Goal: Communication & Community: Answer question/provide support

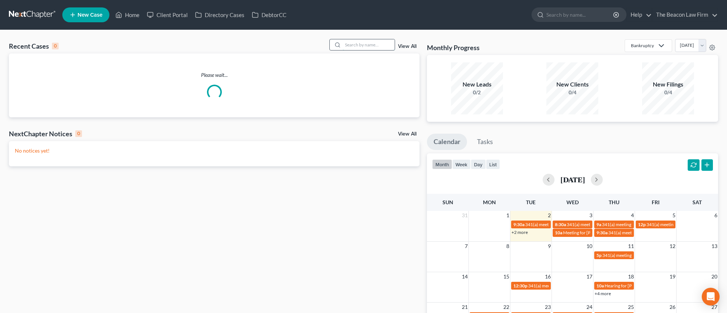
drag, startPoint x: 359, startPoint y: 48, endPoint x: 363, endPoint y: 45, distance: 4.7
click at [359, 48] on input "search" at bounding box center [369, 44] width 52 height 11
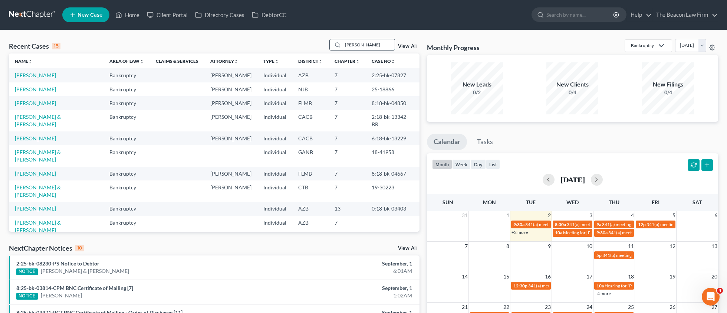
type input "[PERSON_NAME]"
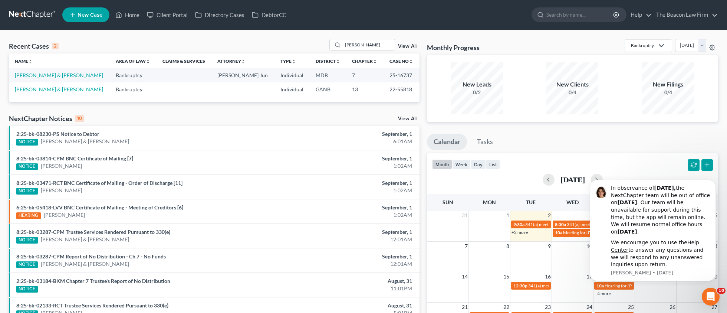
click at [49, 79] on td "[PERSON_NAME] & [PERSON_NAME]" at bounding box center [59, 75] width 101 height 14
click at [49, 78] on link "[PERSON_NAME] & [PERSON_NAME]" at bounding box center [59, 75] width 88 height 6
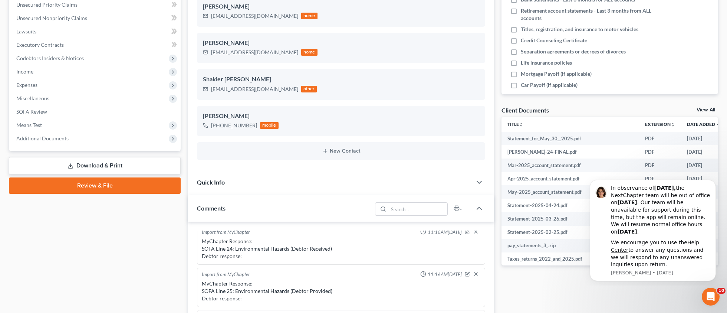
scroll to position [209, 0]
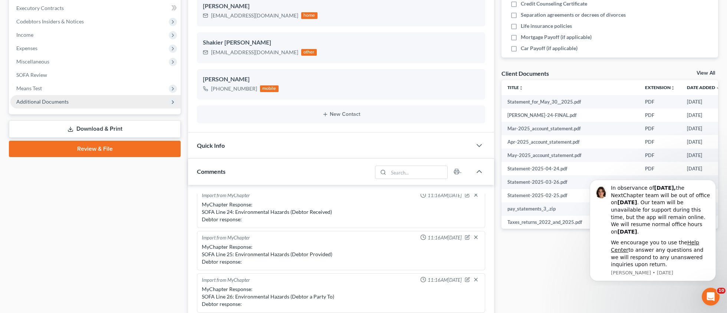
click at [27, 97] on span "Additional Documents" at bounding box center [95, 101] width 170 height 13
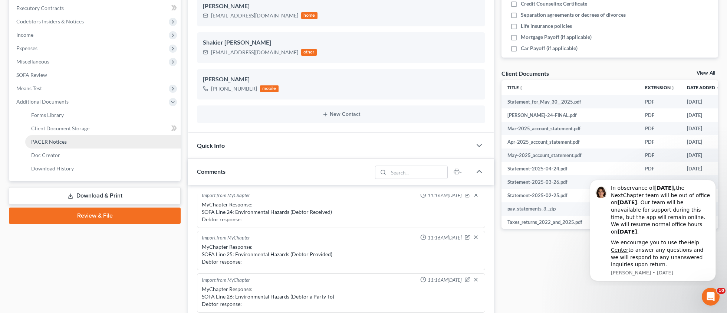
click at [53, 141] on span "PACER Notices" at bounding box center [49, 141] width 36 height 6
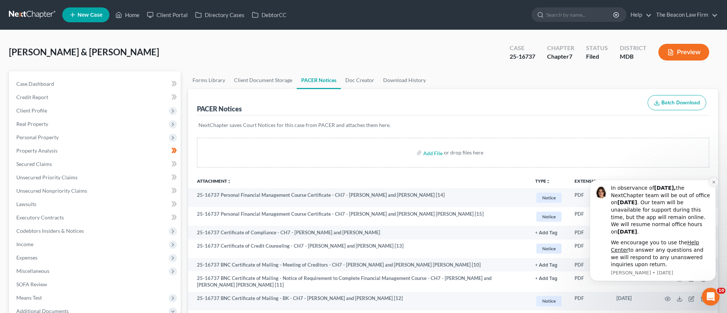
click at [714, 183] on icon "Dismiss notification" at bounding box center [713, 182] width 3 height 3
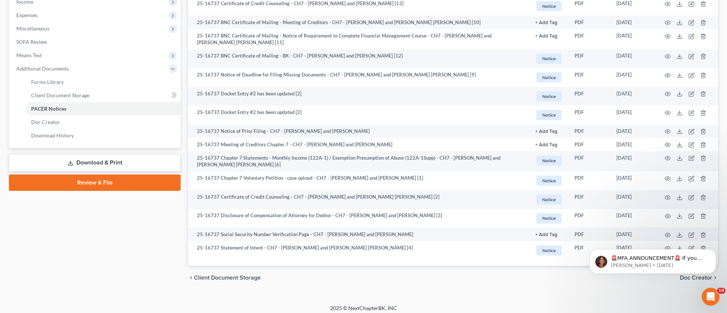
scroll to position [246, 0]
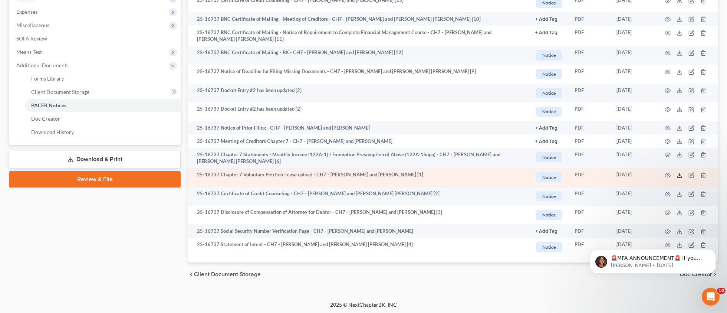
click at [679, 175] on icon at bounding box center [680, 175] width 6 height 6
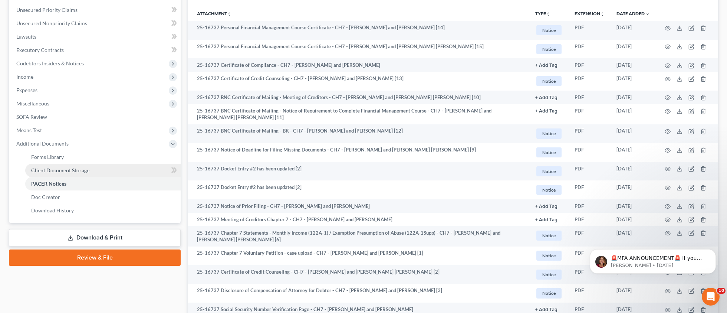
click at [76, 170] on span "Client Document Storage" at bounding box center [60, 170] width 58 height 6
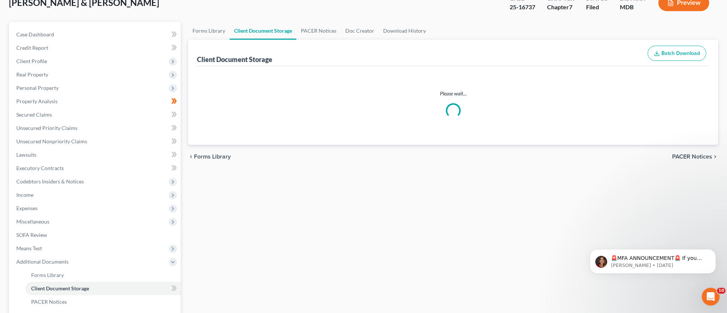
scroll to position [17, 0]
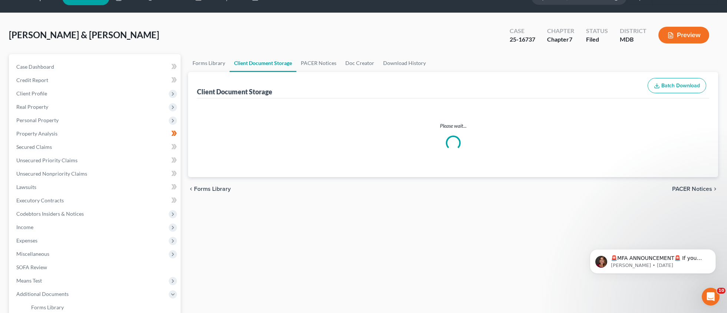
select select "14"
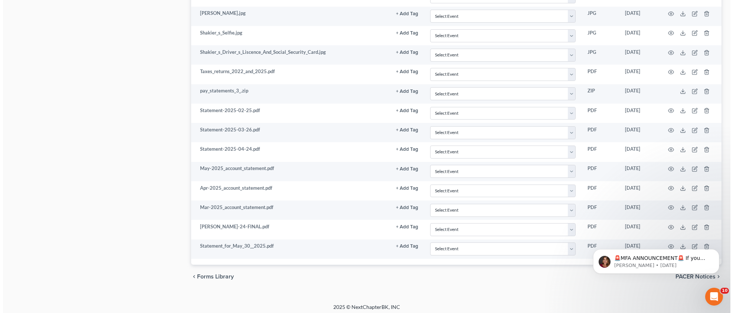
scroll to position [582, 0]
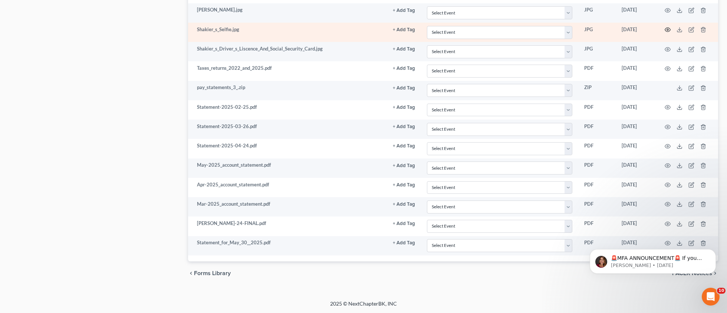
click at [669, 30] on icon "button" at bounding box center [668, 30] width 6 height 6
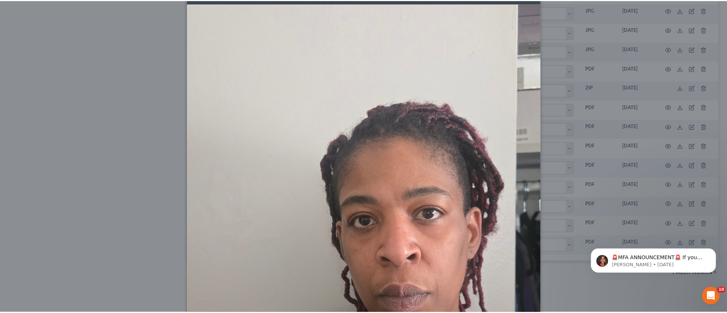
scroll to position [0, 0]
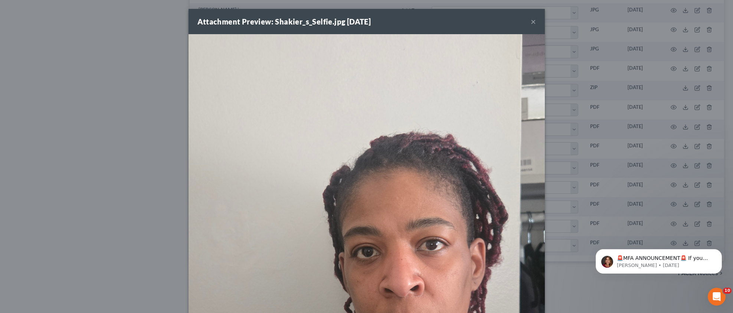
click at [531, 22] on button "×" at bounding box center [533, 21] width 5 height 9
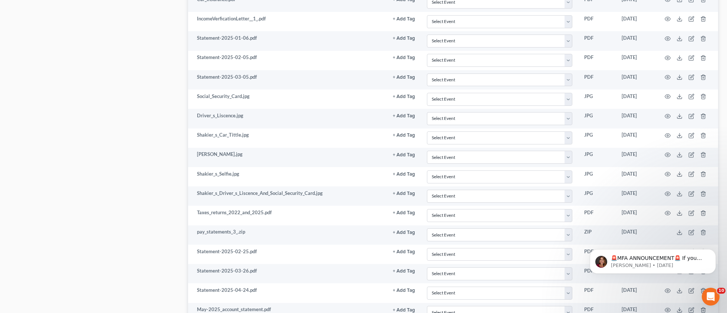
scroll to position [435, 0]
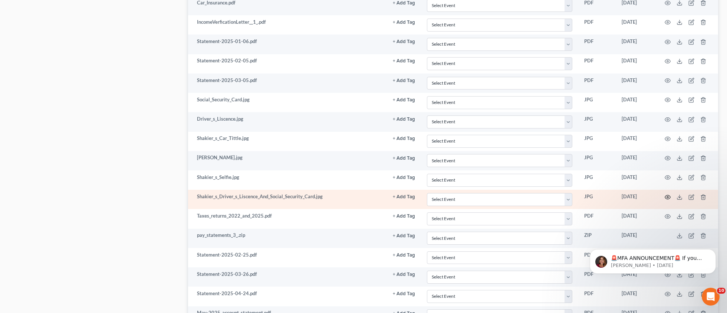
click at [669, 196] on icon "button" at bounding box center [668, 197] width 6 height 6
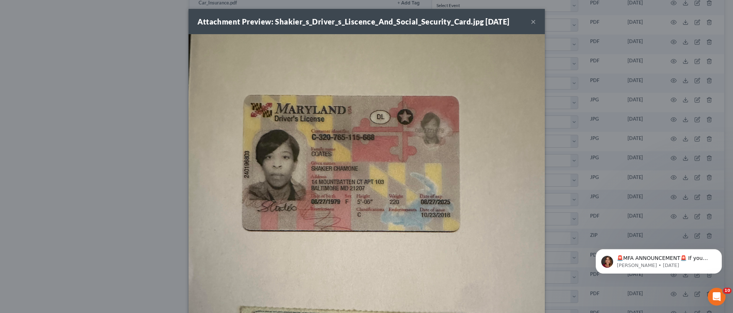
click at [531, 20] on button "×" at bounding box center [533, 21] width 5 height 9
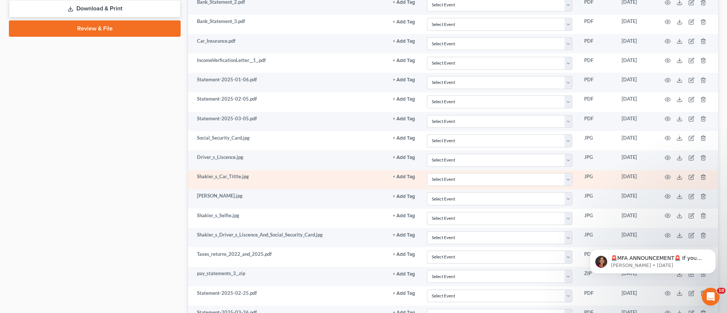
scroll to position [395, 0]
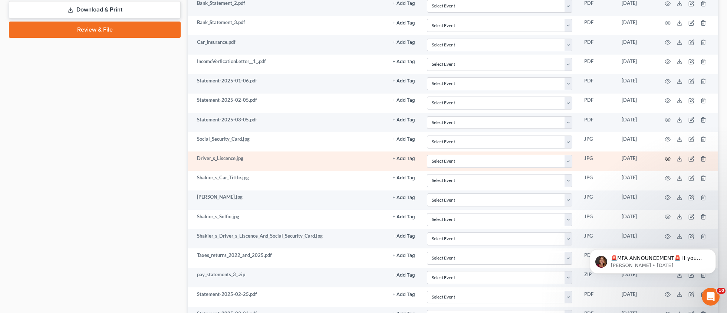
click at [667, 157] on icon "button" at bounding box center [668, 159] width 6 height 6
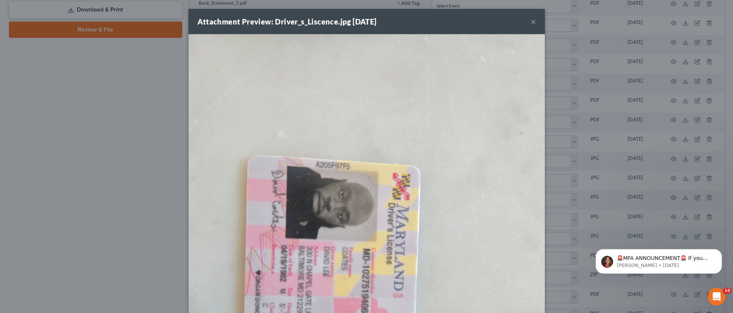
click at [532, 25] on button "×" at bounding box center [533, 21] width 5 height 9
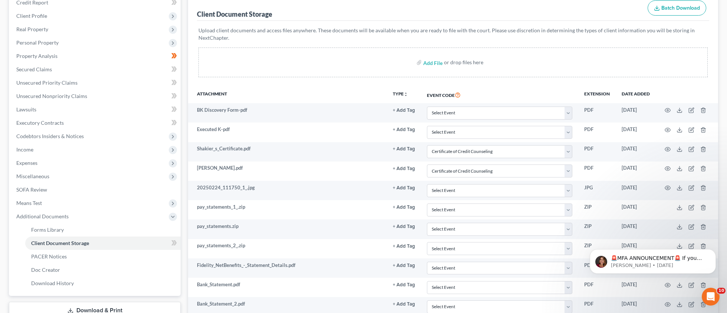
scroll to position [0, 0]
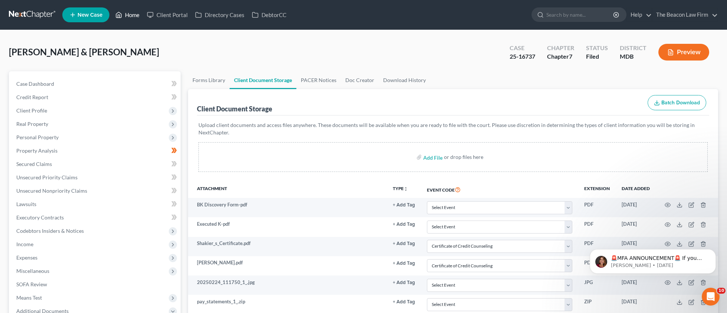
click at [125, 14] on link "Home" at bounding box center [128, 14] width 32 height 13
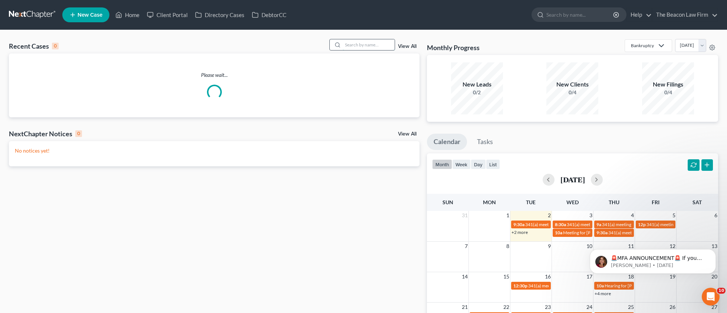
click at [353, 48] on input "search" at bounding box center [369, 44] width 52 height 11
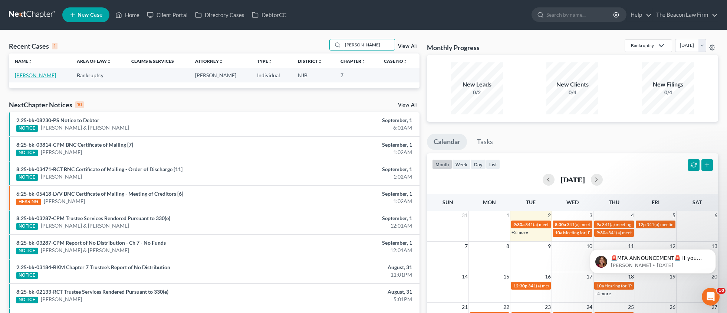
type input "[PERSON_NAME]"
click at [42, 75] on link "[PERSON_NAME]" at bounding box center [35, 75] width 41 height 6
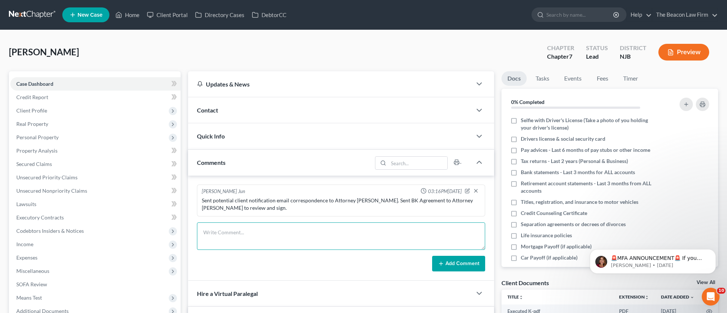
click at [314, 235] on textarea at bounding box center [341, 235] width 288 height 27
paste textarea "Client is paid in full. Sent client and Attorney [PERSON_NAME] petition prepara…"
click at [361, 200] on div "Sent potential client notification email correspondence to Attorney [PERSON_NAM…" at bounding box center [341, 204] width 279 height 15
drag, startPoint x: 354, startPoint y: 200, endPoint x: 370, endPoint y: 199, distance: 16.0
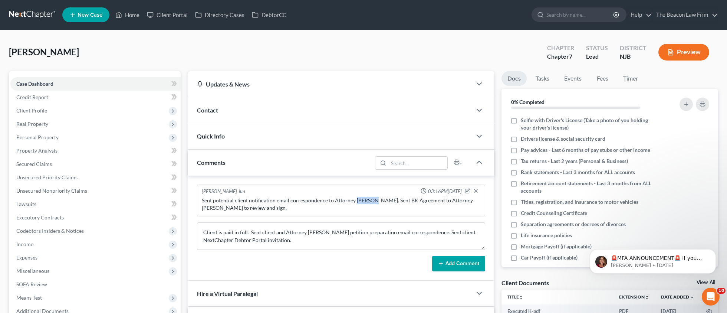
click at [370, 199] on div "Sent potential client notification email correspondence to Attorney [PERSON_NAM…" at bounding box center [341, 204] width 279 height 15
copy div "[PERSON_NAME]"
click at [314, 231] on textarea "Client is paid in full. Sent client and Attorney [PERSON_NAME] petition prepara…" at bounding box center [341, 235] width 288 height 27
paste textarea "[PERSON_NAME]"
type textarea "Client is paid in full. Sent client and Attorney [PERSON_NAME] petition prepara…"
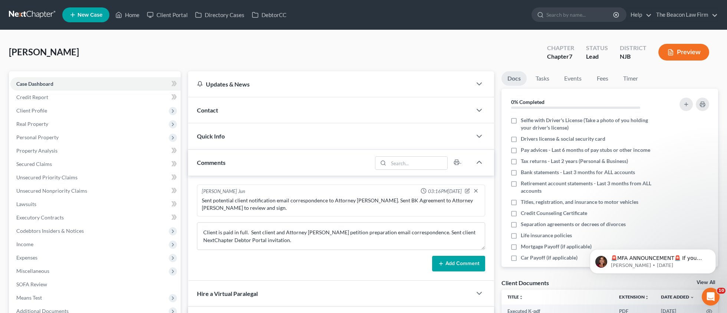
click at [456, 260] on button "Add Comment" at bounding box center [458, 264] width 53 height 16
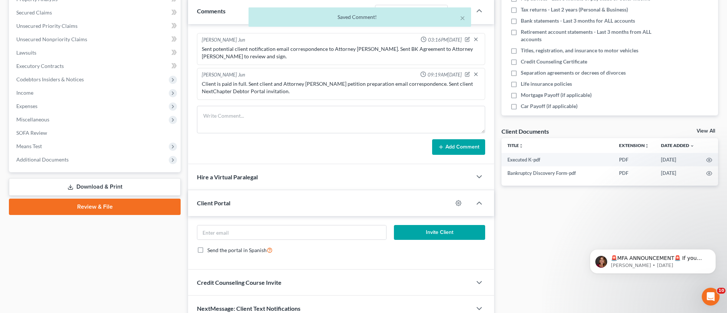
scroll to position [187, 0]
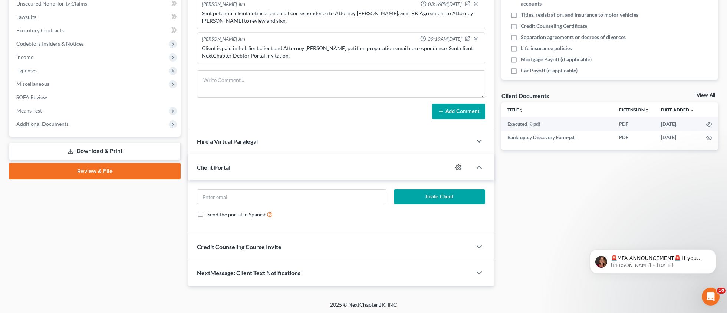
click at [457, 167] on icon "button" at bounding box center [459, 167] width 6 height 6
select select "0"
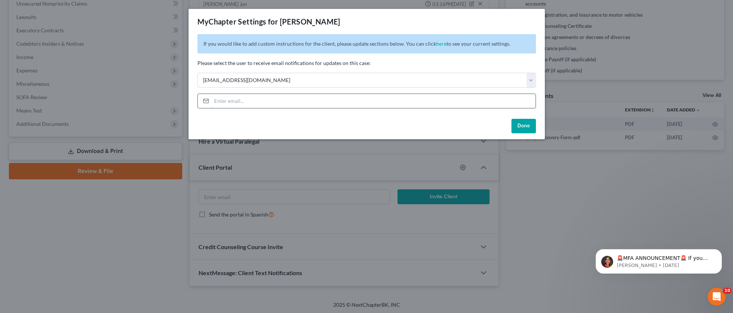
drag, startPoint x: 253, startPoint y: 98, endPoint x: 261, endPoint y: 98, distance: 8.2
click at [257, 201] on div "MyChapter Settings for [PERSON_NAME] If you would like to add custom instructio…" at bounding box center [366, 156] width 733 height 313
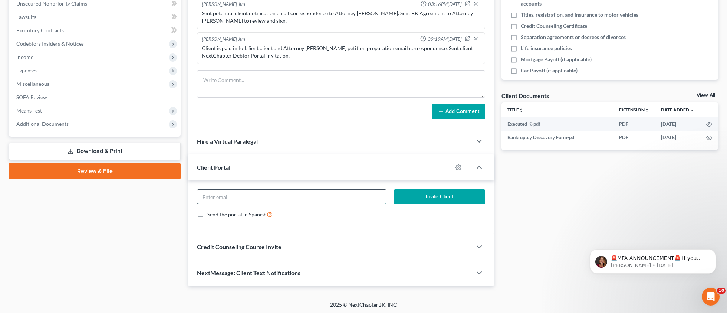
click at [256, 201] on input "email" at bounding box center [291, 197] width 189 height 14
click at [234, 193] on input "email" at bounding box center [291, 197] width 189 height 14
paste input "[PERSON_NAME][EMAIL_ADDRESS][DOMAIN_NAME]"
type input "[PERSON_NAME][EMAIL_ADDRESS][DOMAIN_NAME]"
click at [451, 196] on button "Invite Client" at bounding box center [439, 196] width 91 height 15
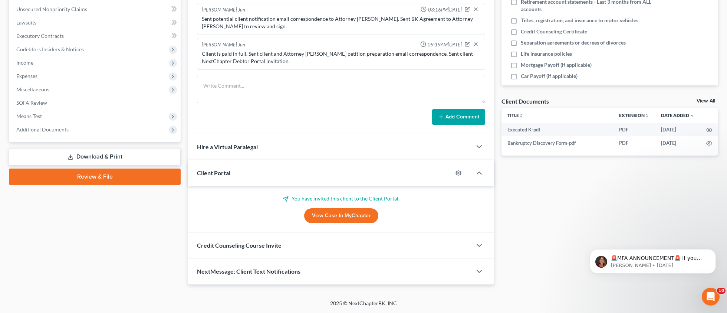
scroll to position [180, 0]
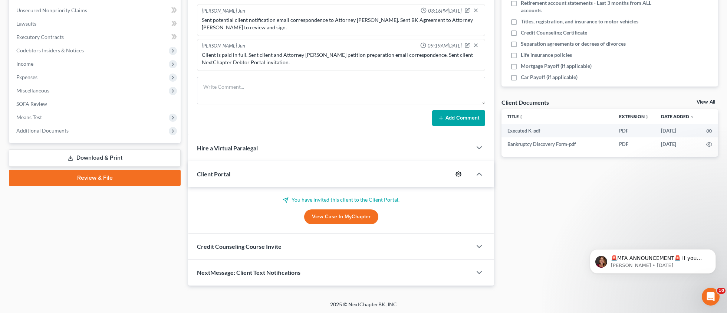
click at [459, 173] on icon "button" at bounding box center [459, 174] width 6 height 6
select select "0"
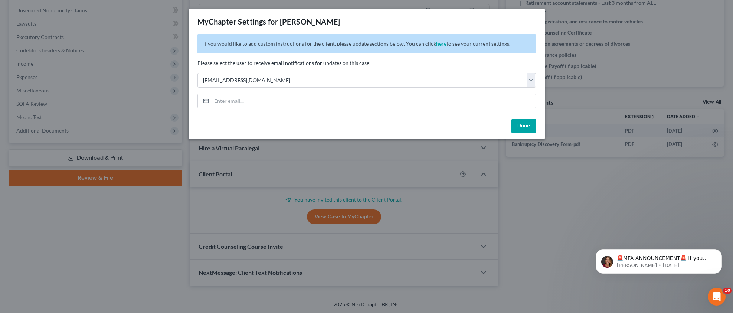
click at [528, 131] on button "Done" at bounding box center [523, 126] width 24 height 15
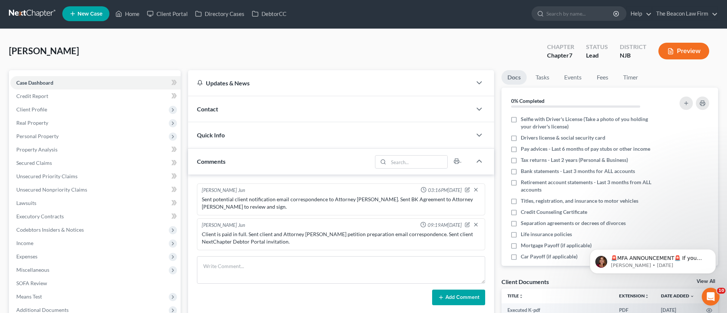
scroll to position [0, 0]
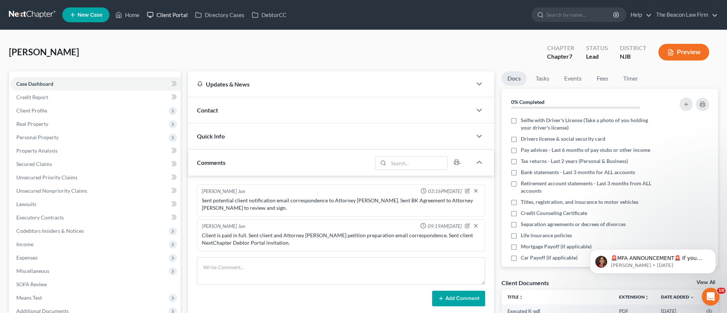
click at [159, 17] on link "Client Portal" at bounding box center [167, 14] width 48 height 13
click at [166, 17] on link "Client Portal" at bounding box center [167, 14] width 48 height 13
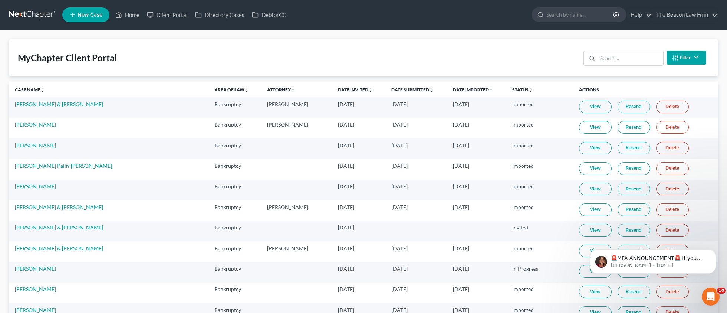
click at [338, 91] on link "Date Invited unfold_more expand_more expand_less" at bounding box center [355, 90] width 35 height 6
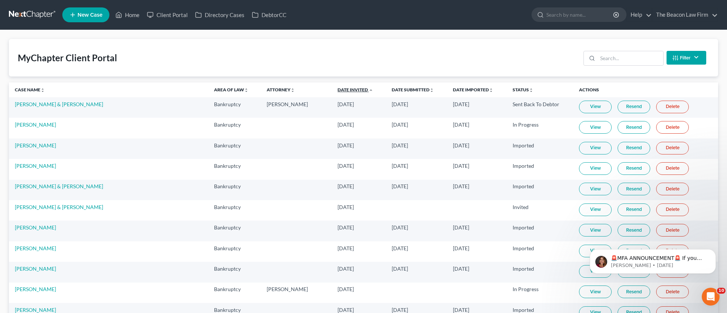
click at [338, 91] on link "Date Invited unfold_more expand_more expand_less" at bounding box center [356, 90] width 36 height 6
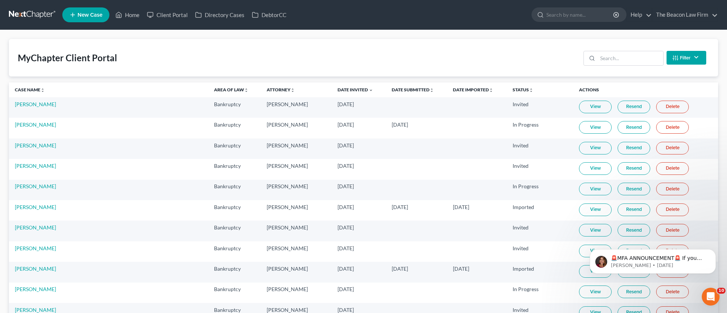
click at [619, 104] on link "Resend" at bounding box center [634, 107] width 33 height 13
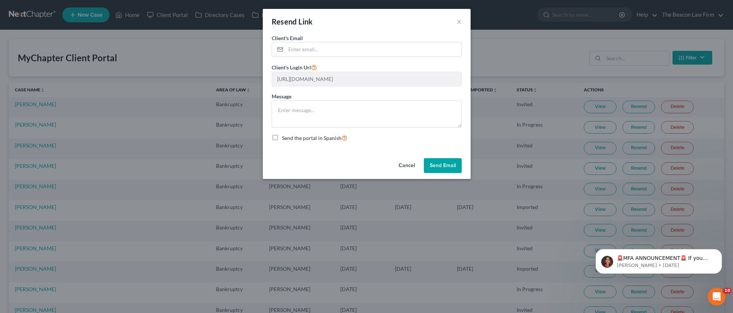
drag, startPoint x: 441, startPoint y: 165, endPoint x: 317, endPoint y: 39, distance: 176.8
click at [317, 39] on div "Resend Link × Client's Email * Client's Login Url [URL][DOMAIN_NAME] Message Se…" at bounding box center [367, 94] width 208 height 170
click at [304, 50] on input "email" at bounding box center [374, 49] width 176 height 14
paste input "[PERSON_NAME][EMAIL_ADDRESS][DOMAIN_NAME]"
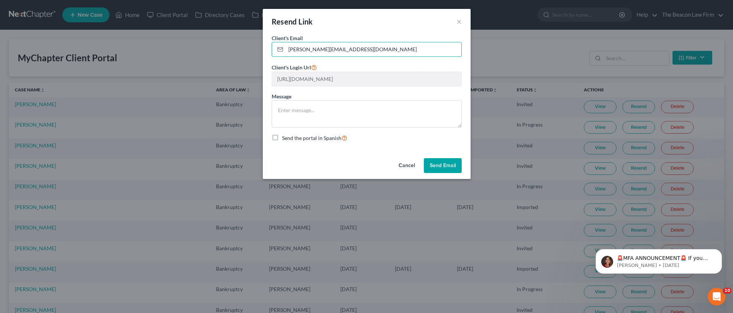
type input "[PERSON_NAME][EMAIL_ADDRESS][DOMAIN_NAME]"
click at [427, 165] on button "Send Email" at bounding box center [443, 165] width 38 height 15
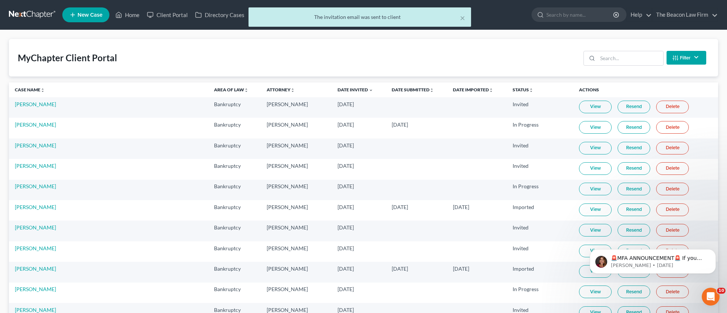
click at [618, 104] on link "Resend" at bounding box center [634, 107] width 33 height 13
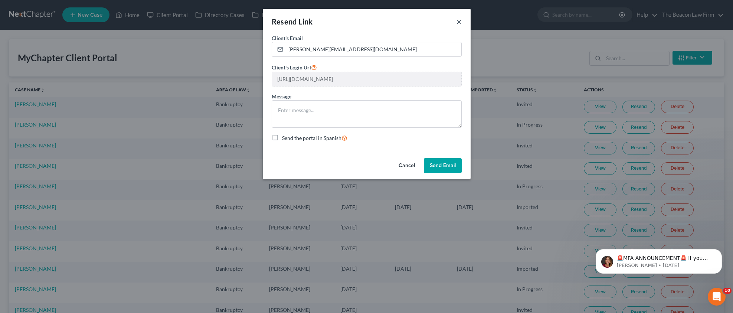
click at [460, 24] on button "×" at bounding box center [458, 21] width 5 height 9
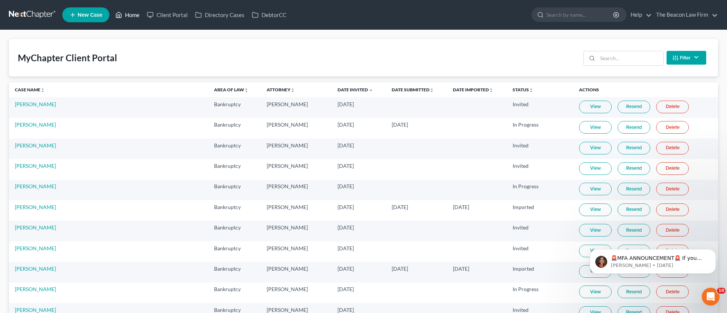
click at [124, 15] on link "Home" at bounding box center [128, 14] width 32 height 13
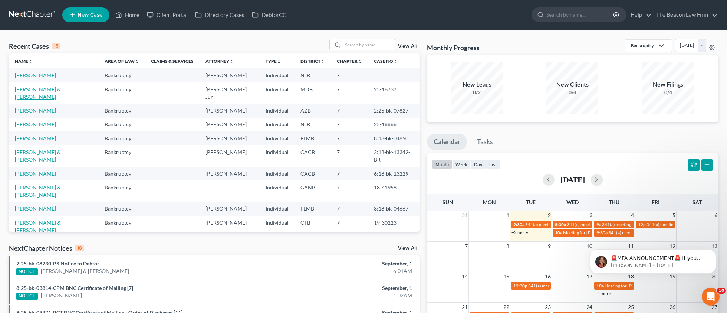
click at [46, 86] on link "[PERSON_NAME] & [PERSON_NAME]" at bounding box center [38, 93] width 46 height 14
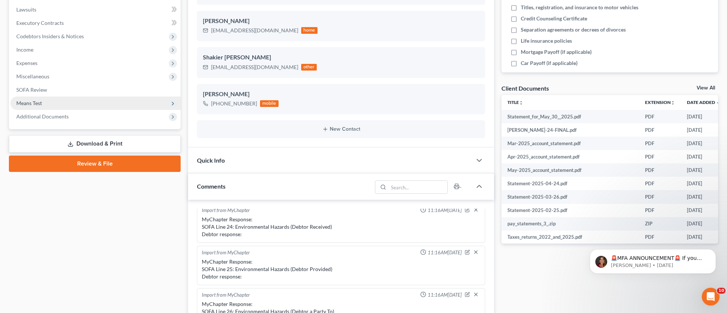
scroll to position [179, 0]
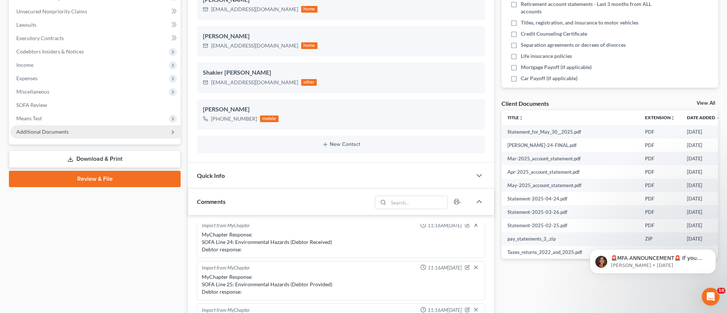
click at [52, 129] on span "Additional Documents" at bounding box center [42, 131] width 52 height 6
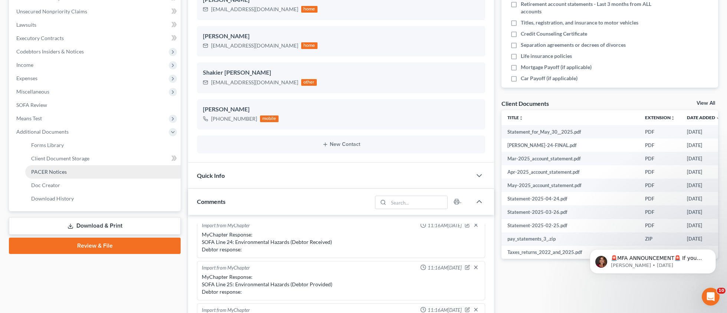
click at [53, 170] on span "PACER Notices" at bounding box center [49, 171] width 36 height 6
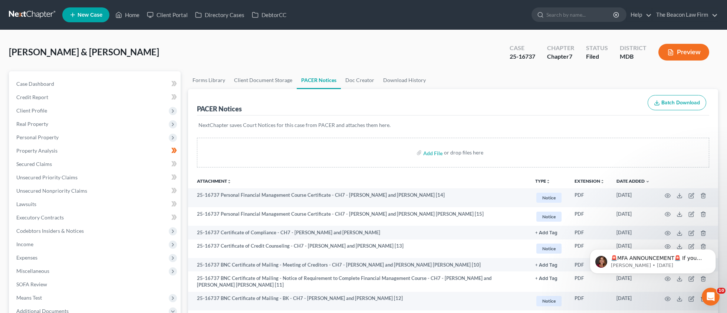
scroll to position [41, 0]
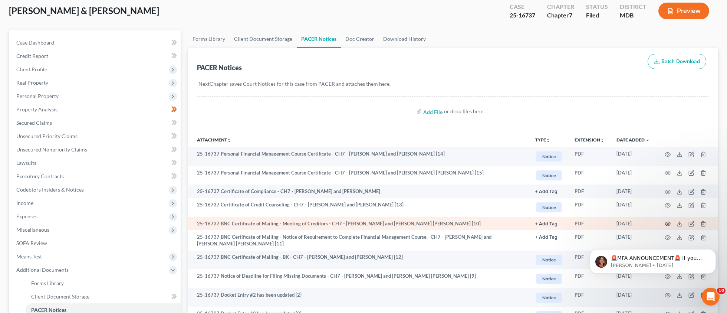
click at [669, 221] on icon "button" at bounding box center [668, 224] width 6 height 6
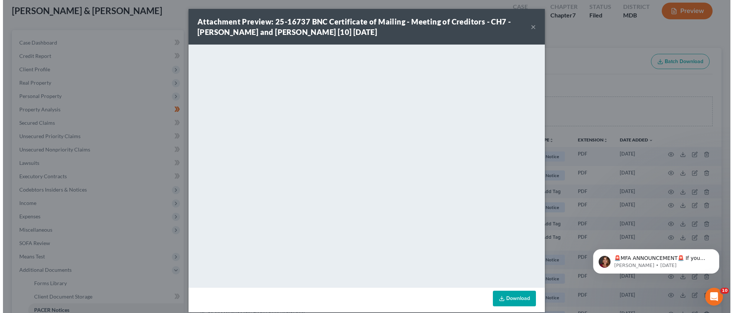
scroll to position [121, 0]
